Goal: Find specific page/section: Find specific page/section

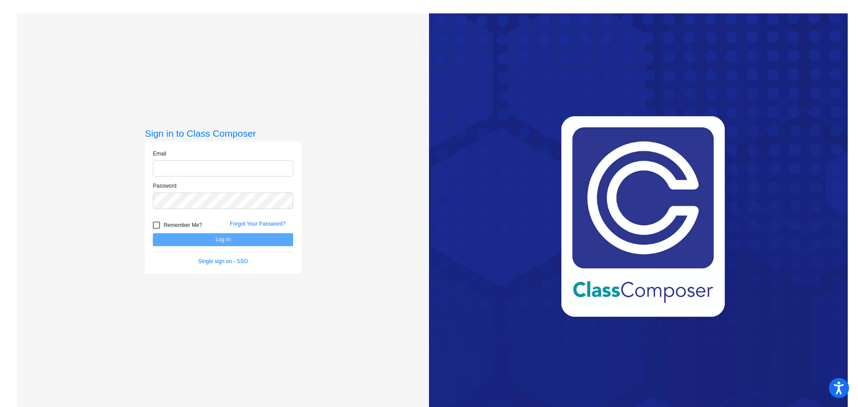
click at [217, 168] on input "email" at bounding box center [223, 168] width 140 height 17
type input "[EMAIL_ADDRESS][DOMAIN_NAME]"
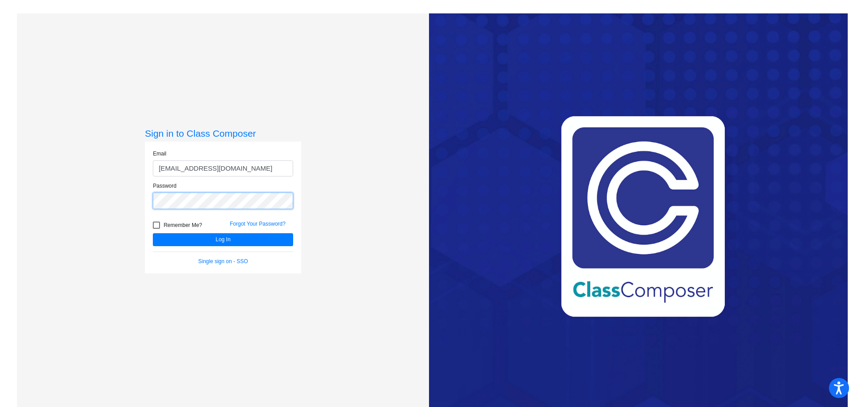
click at [153, 233] on button "Log In" at bounding box center [223, 239] width 140 height 13
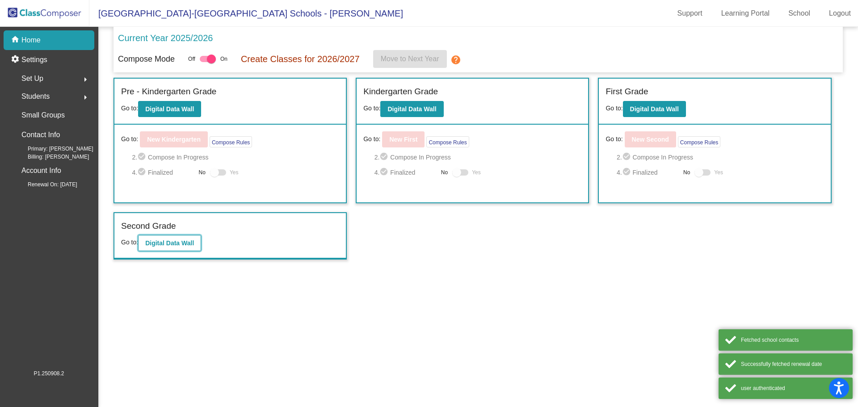
click at [170, 243] on b "Digital Data Wall" at bounding box center [169, 243] width 49 height 7
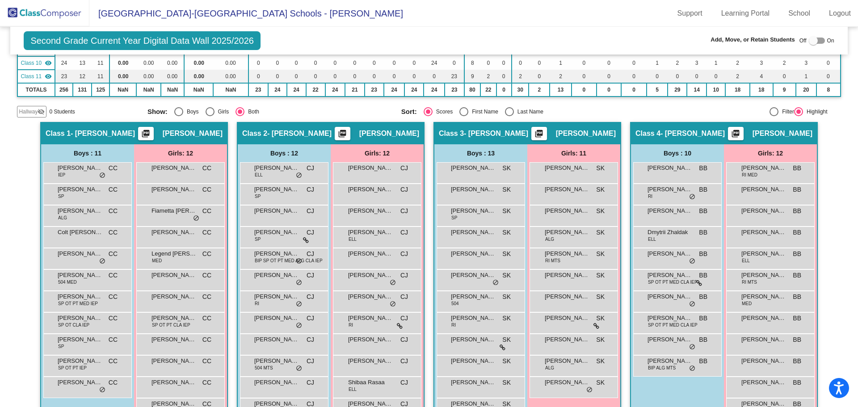
scroll to position [45, 0]
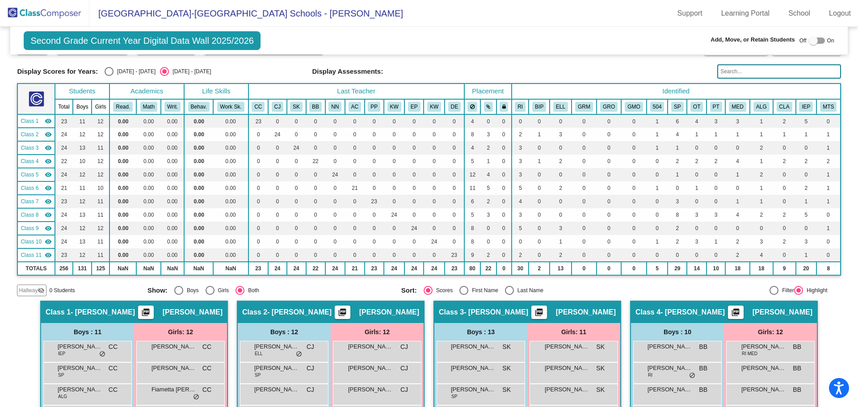
click at [740, 74] on input "text" at bounding box center [778, 71] width 123 height 14
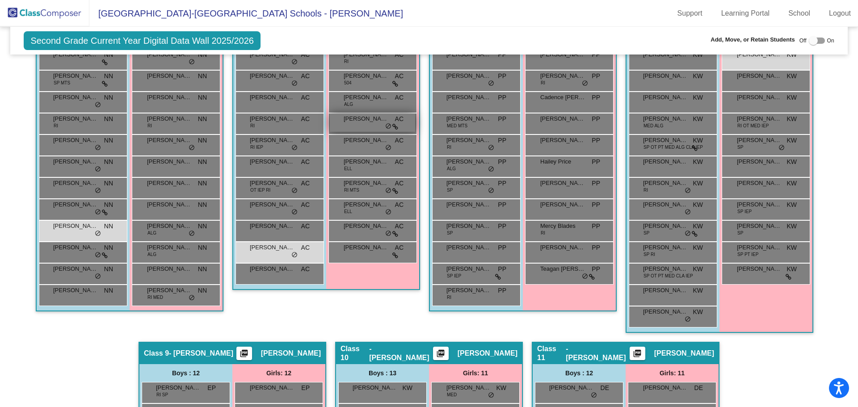
scroll to position [581, 0]
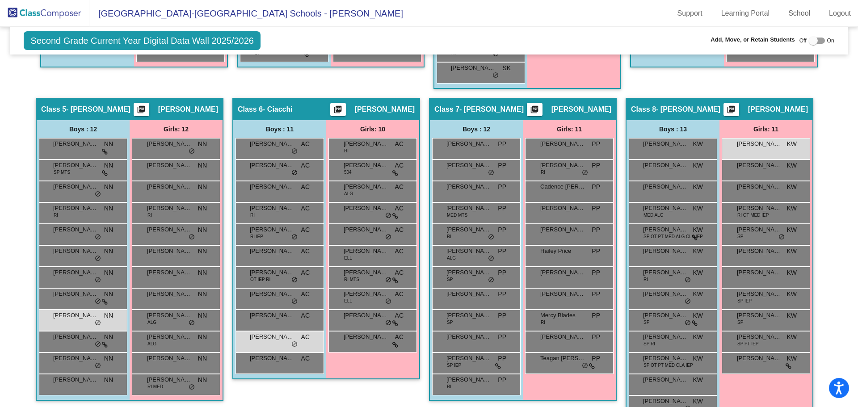
type input "elt"
